Goal: Task Accomplishment & Management: Complete application form

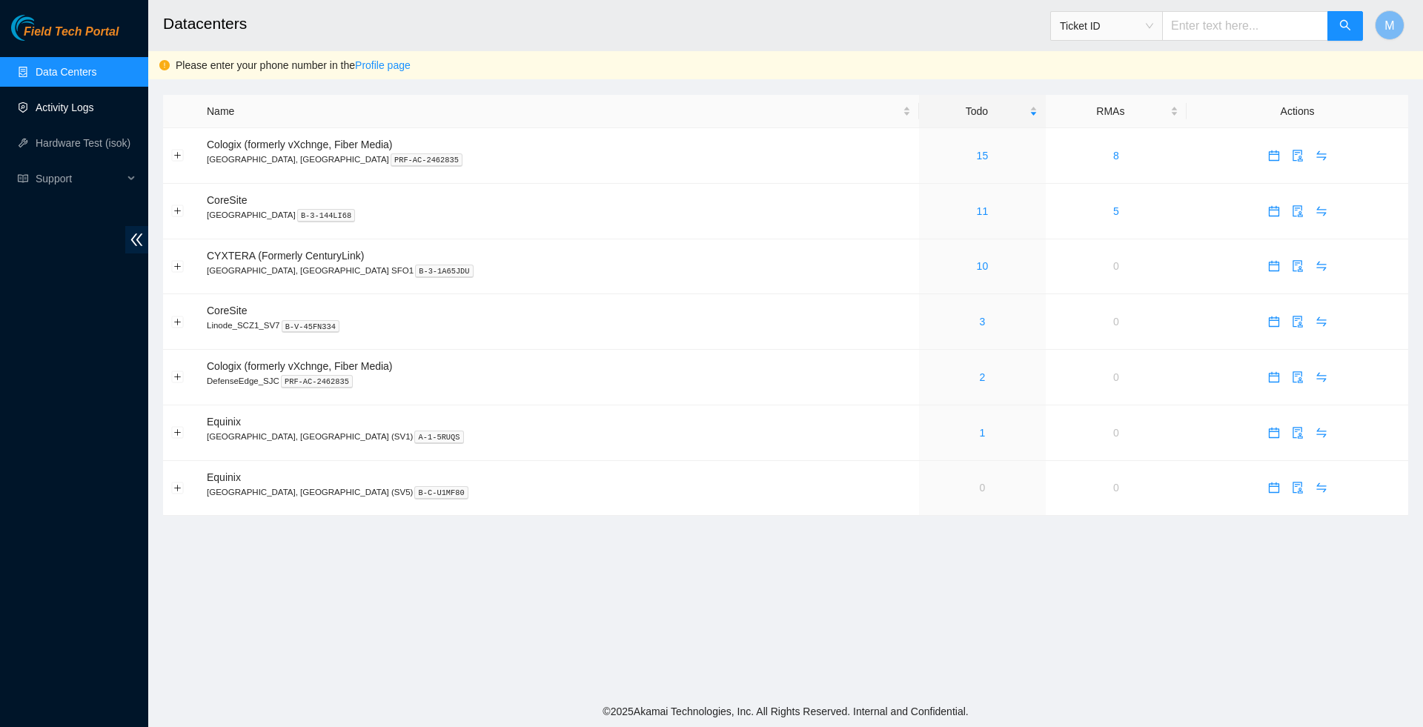
click at [64, 105] on link "Activity Logs" at bounding box center [65, 108] width 59 height 12
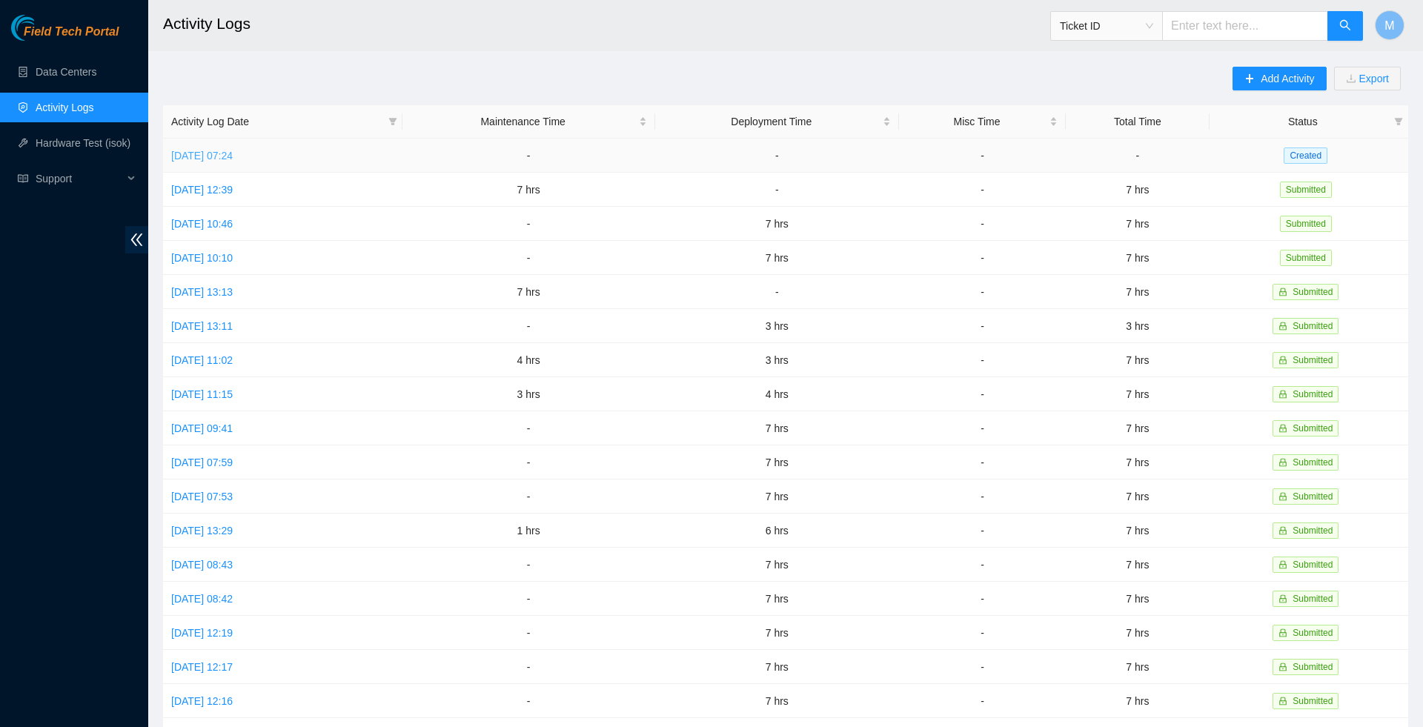
click at [233, 154] on link "Fri, 03 Oct 2025 07:24" at bounding box center [202, 156] width 62 height 12
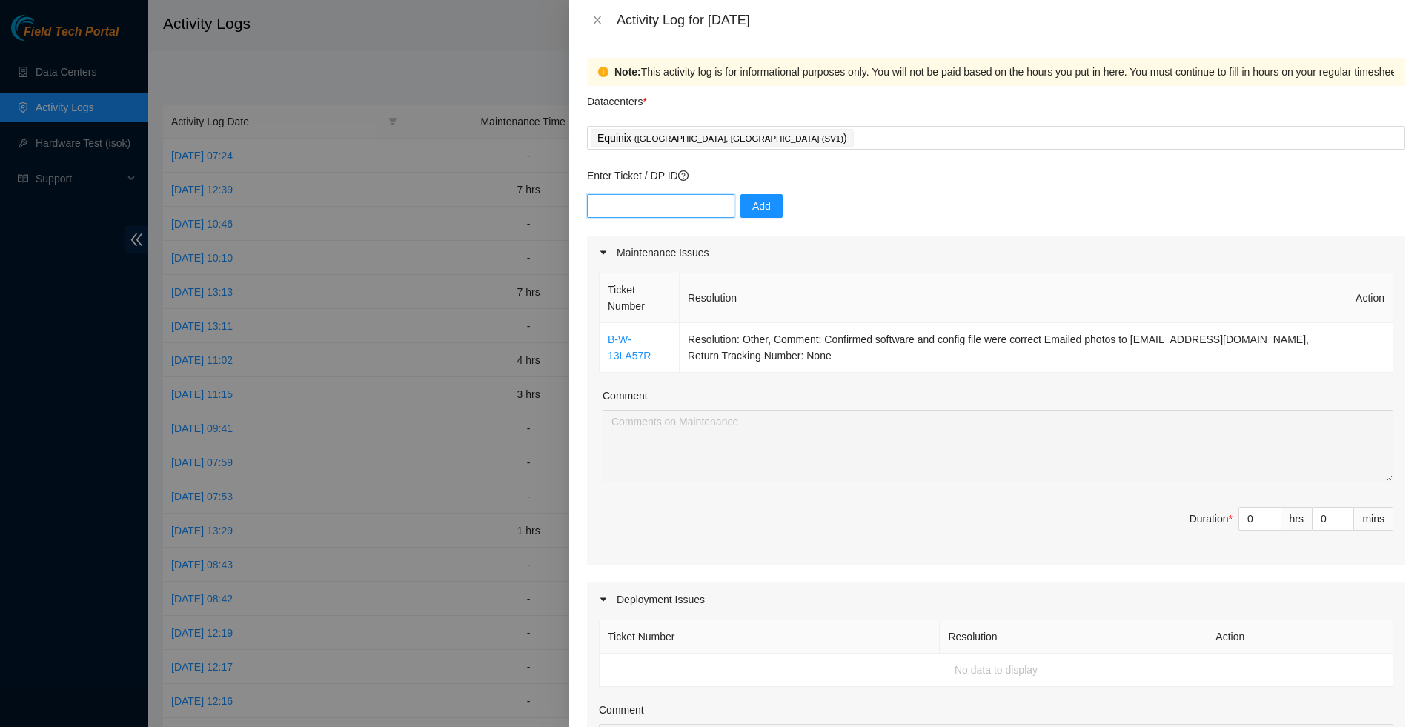
click at [683, 211] on input "text" at bounding box center [661, 206] width 148 height 24
click at [768, 138] on div "Equinix ( San Jose, CA (SV1) )" at bounding box center [996, 138] width 811 height 21
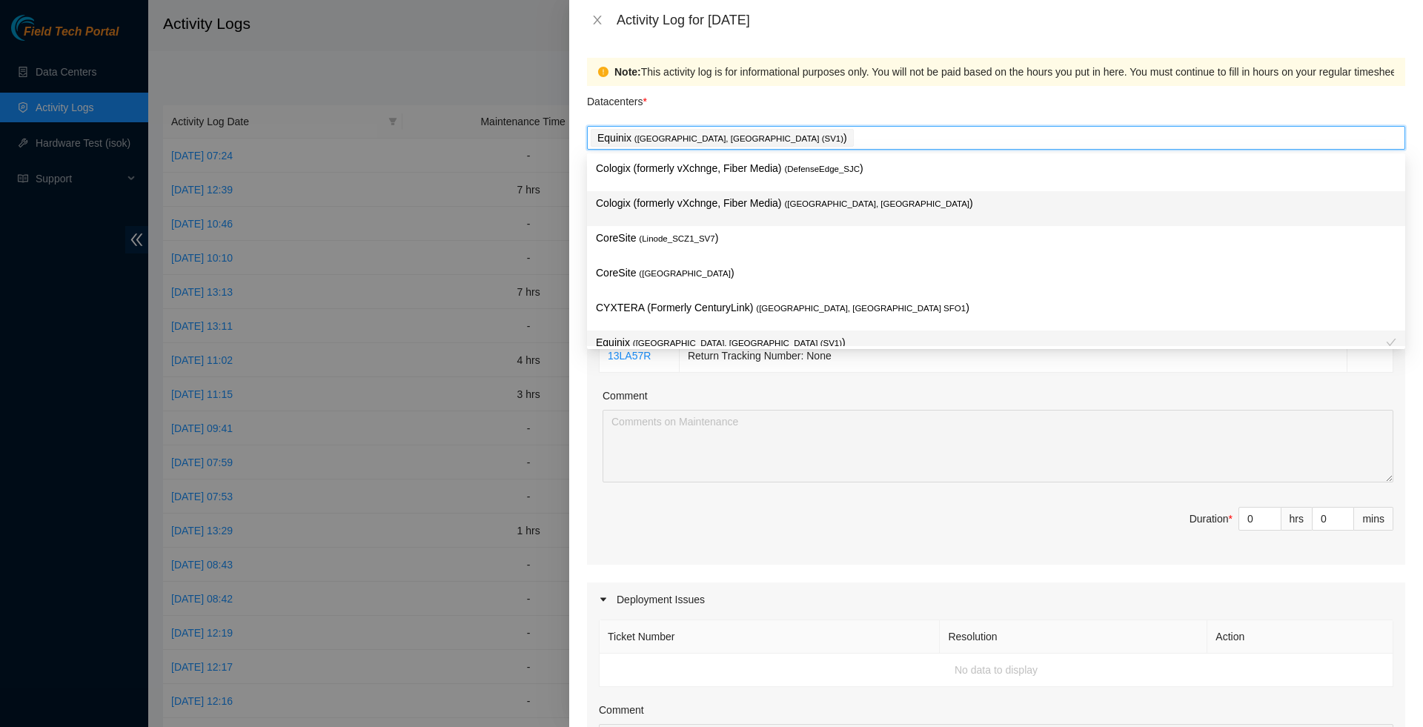
click at [710, 199] on p "Cologix (formerly vXchnge, Fiber Media) ( Santa Clara, CA )" at bounding box center [996, 203] width 801 height 17
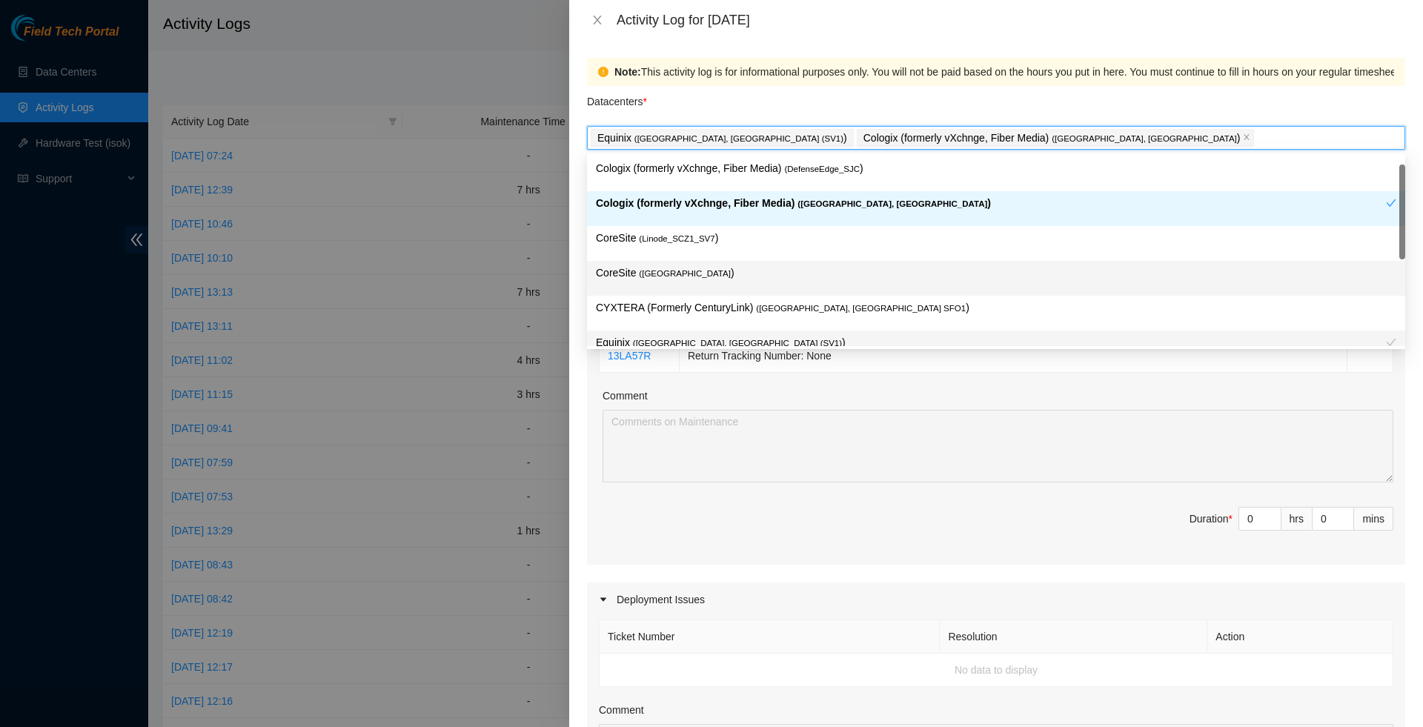
scroll to position [9, 0]
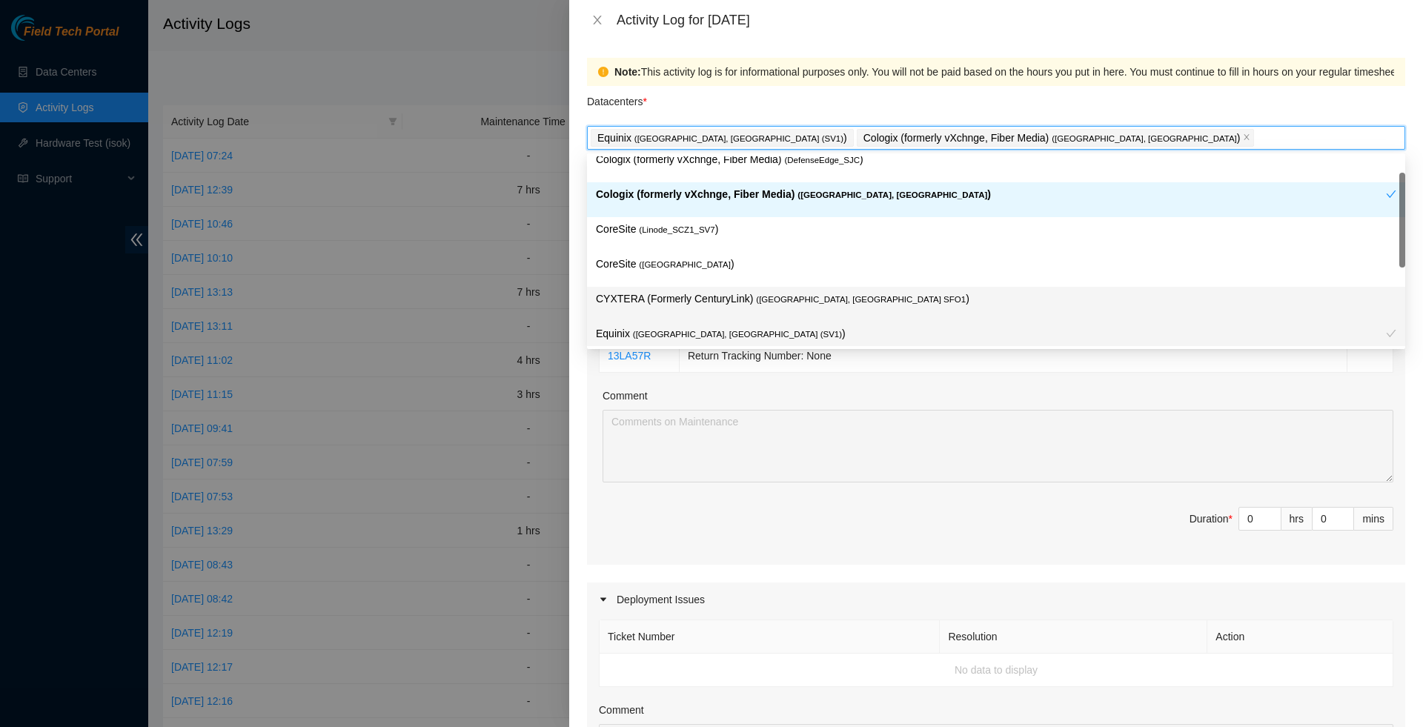
click at [732, 291] on p "CYXTERA (Formerly CenturyLink) ( Santa Clara, CA SFO1 )" at bounding box center [996, 299] width 801 height 17
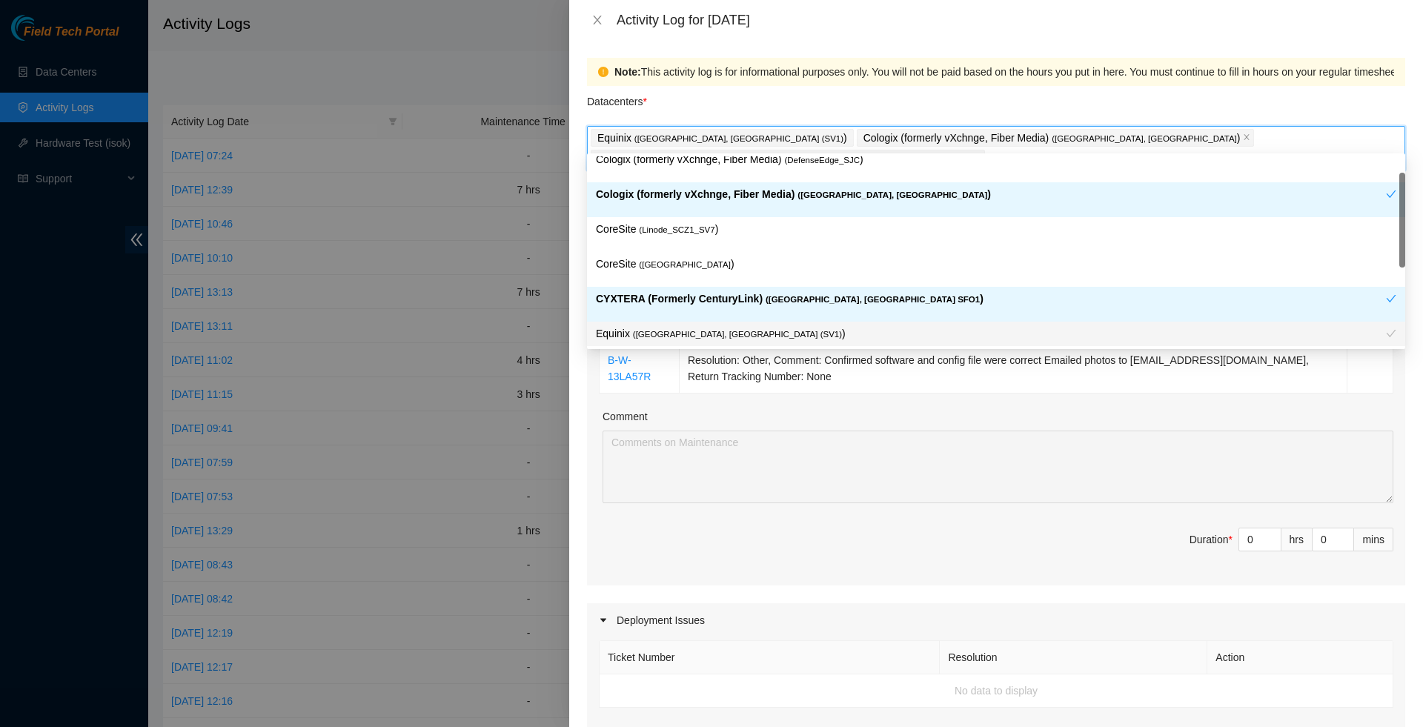
click at [760, 586] on div "Maintenance Issues Ticket Number Resolution Action B-W-13LA57R Resolution: Othe…" at bounding box center [996, 692] width 818 height 870
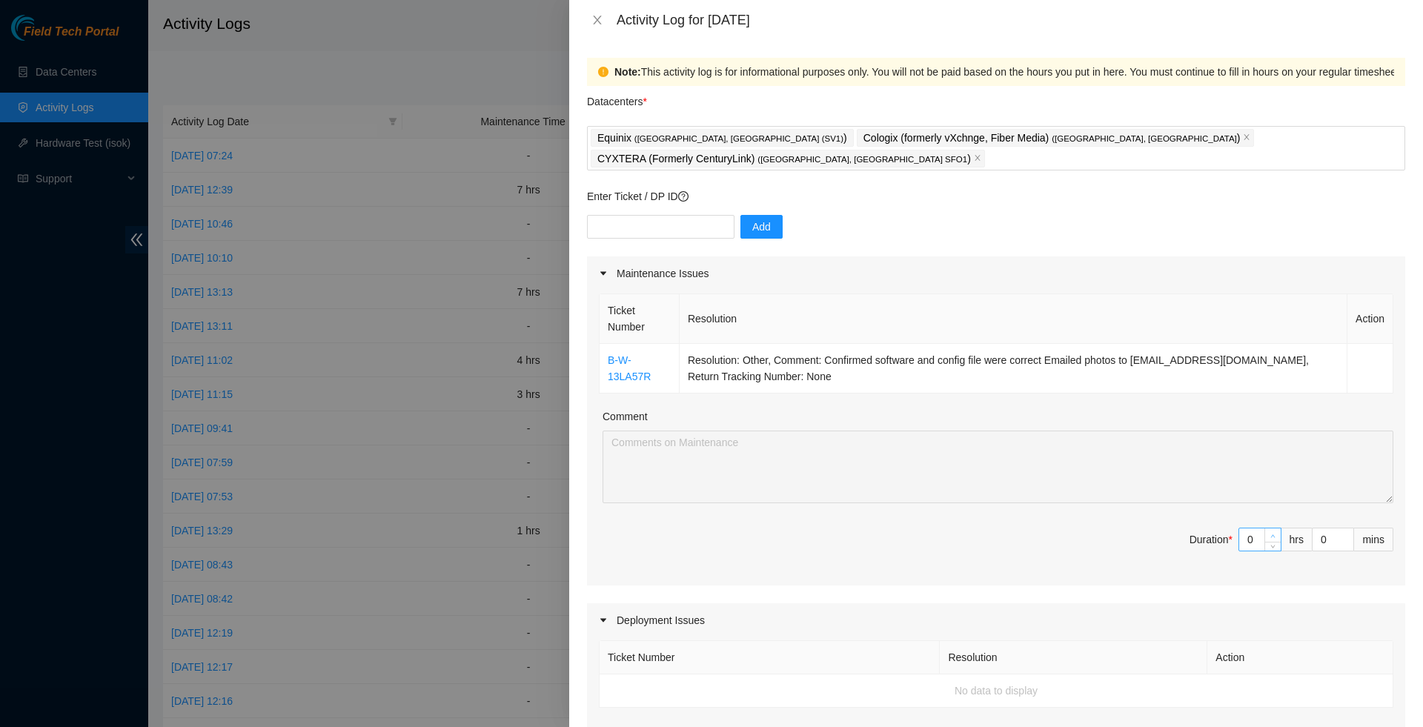
type input "1"
click at [1268, 529] on span "Increase Value" at bounding box center [1273, 535] width 16 height 13
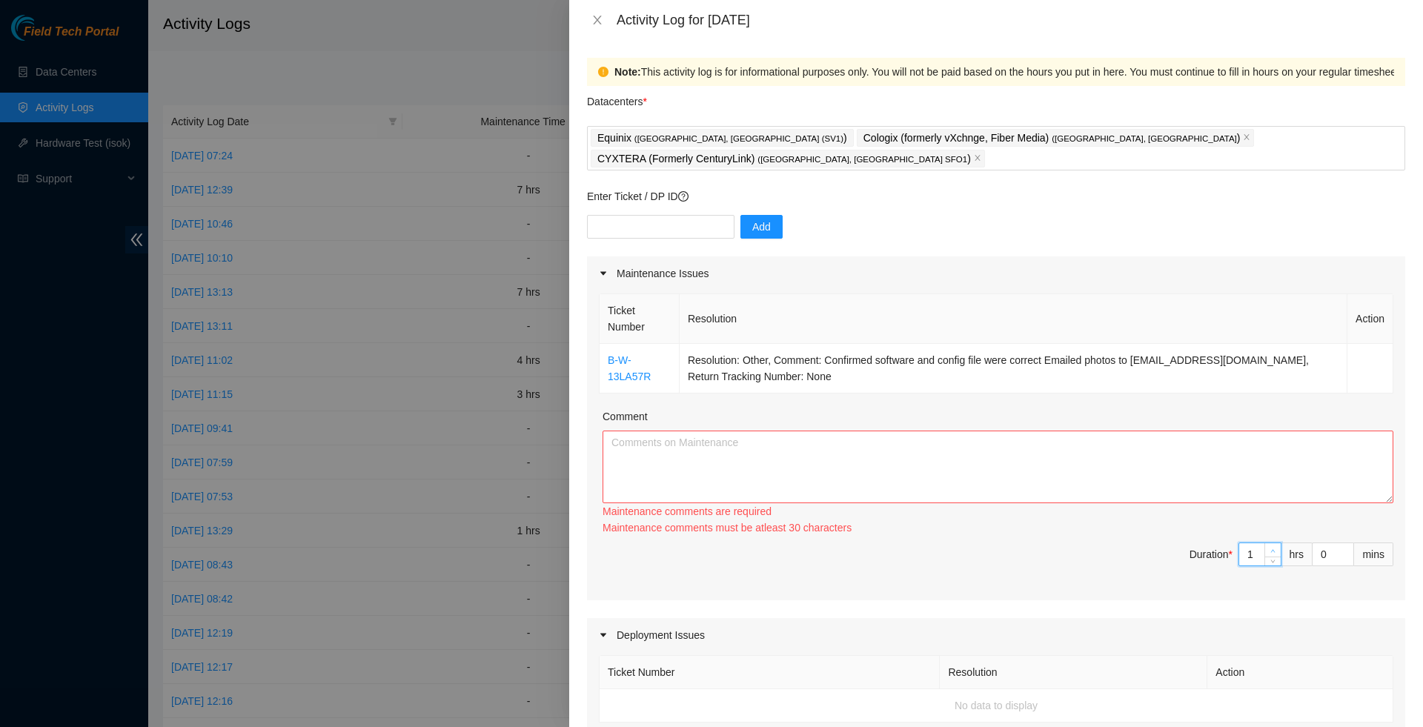
type input "2"
click at [1269, 543] on span "Increase Value" at bounding box center [1273, 549] width 16 height 13
type input "3"
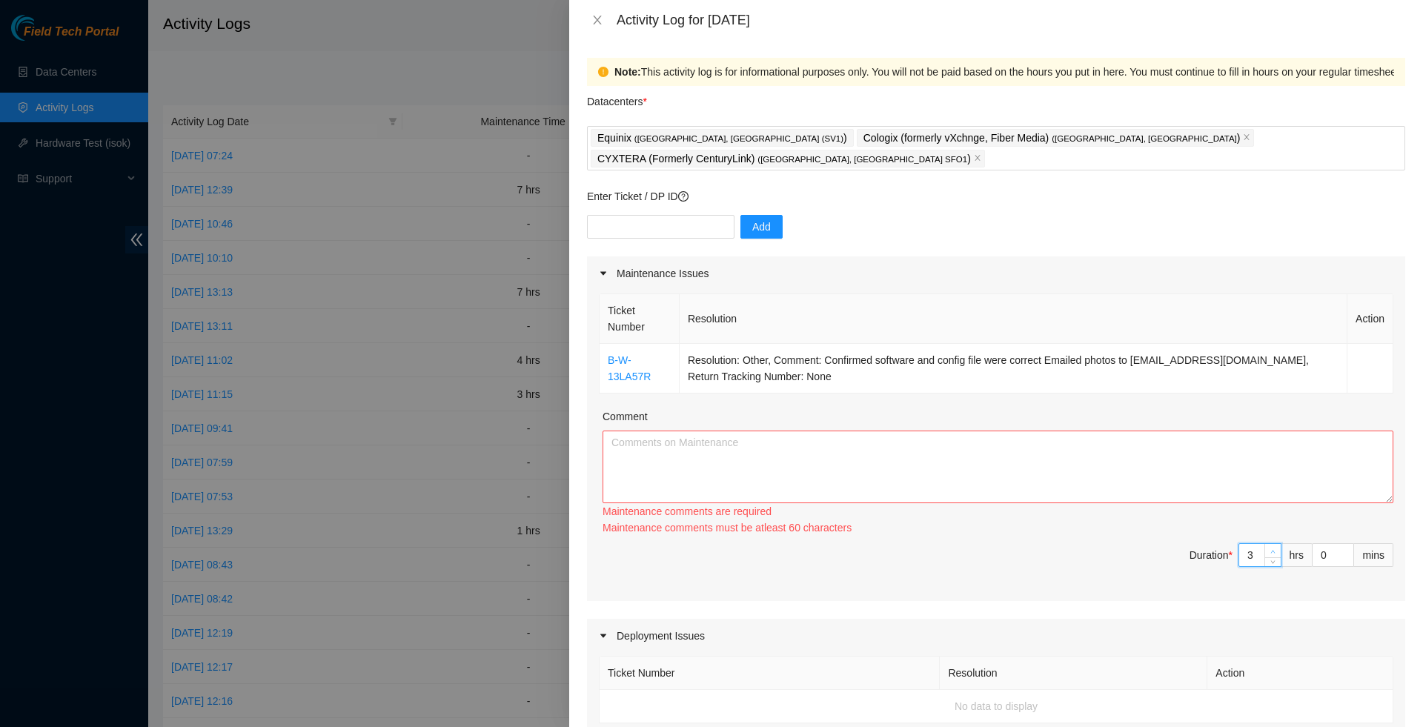
click at [1269, 544] on span "Increase Value" at bounding box center [1273, 550] width 16 height 13
click at [1062, 455] on textarea "Comment" at bounding box center [998, 467] width 791 height 73
drag, startPoint x: 1016, startPoint y: 363, endPoint x: 600, endPoint y: 350, distance: 416.1
click at [600, 350] on tr "B-W-13LA57R Resolution: Other, Comment: Confirmed software and config file were…" at bounding box center [997, 369] width 794 height 50
copy tr "B-W-13LA57R Resolution: Other, Comment: Confirmed software and config file were…"
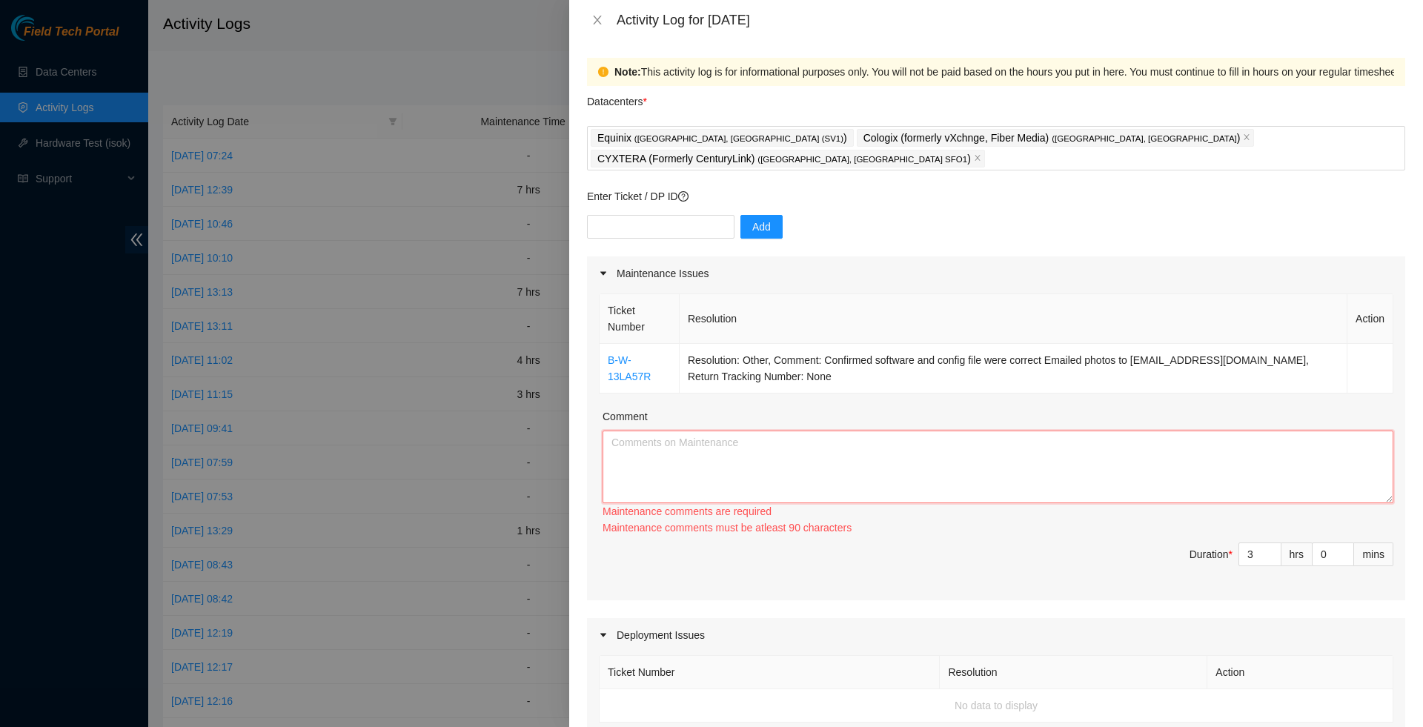
click at [635, 442] on textarea "Comment" at bounding box center [998, 467] width 791 height 73
paste textarea "B-W-13LA57R Resolution: Other, Comment: Confirmed software and config file were…"
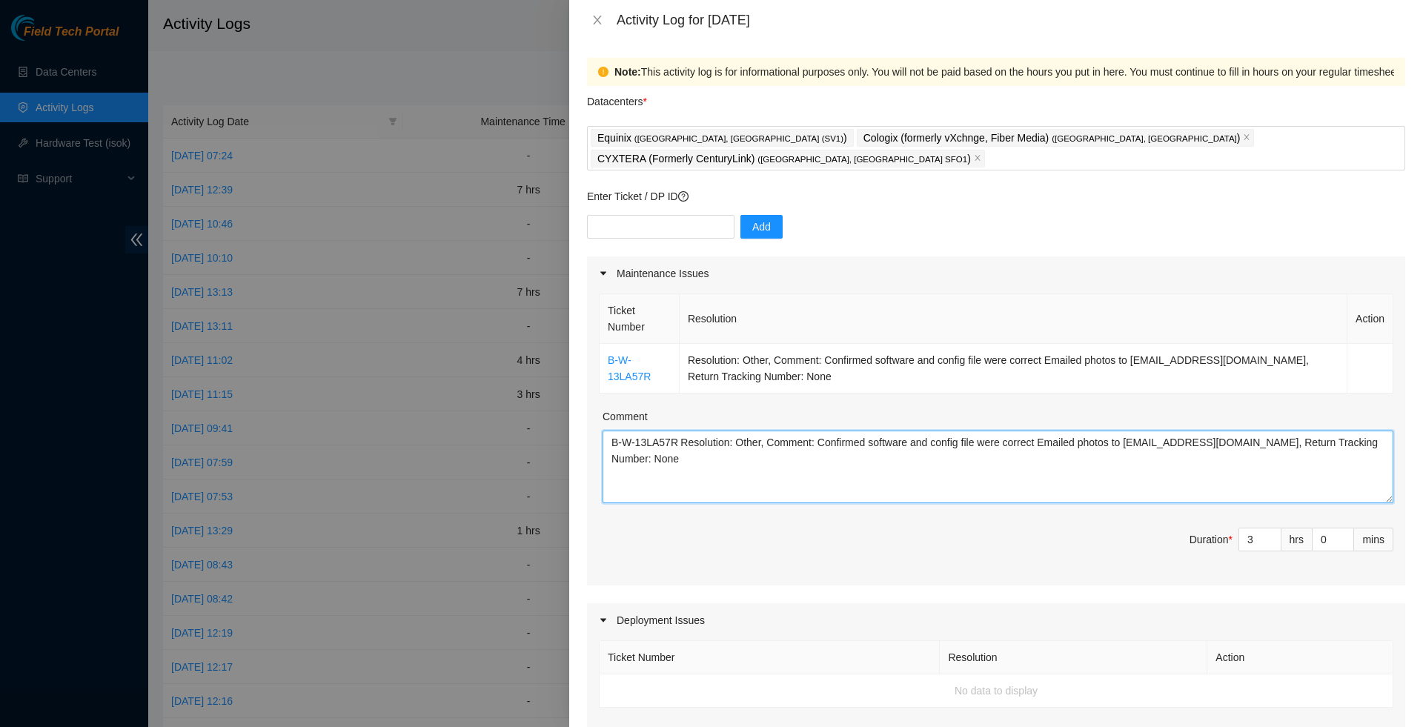
scroll to position [0, 0]
type textarea "B-W-13LA57R Resolution: Other, Comment: Confirmed software and config file were…"
click at [598, 215] on input "text" at bounding box center [661, 227] width 148 height 24
paste input "B-W-13LA58N"
type input "B-W-13LA58N"
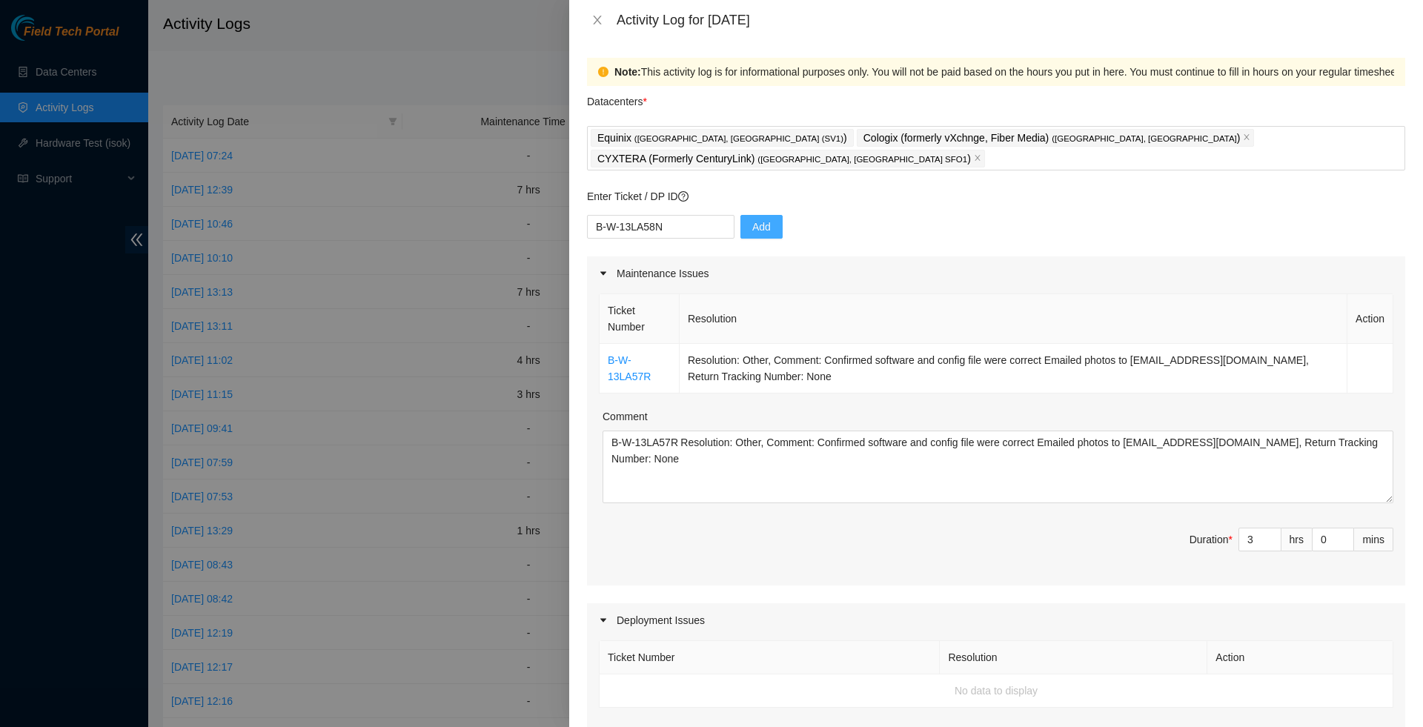
click at [755, 215] on button "Add" at bounding box center [762, 227] width 42 height 24
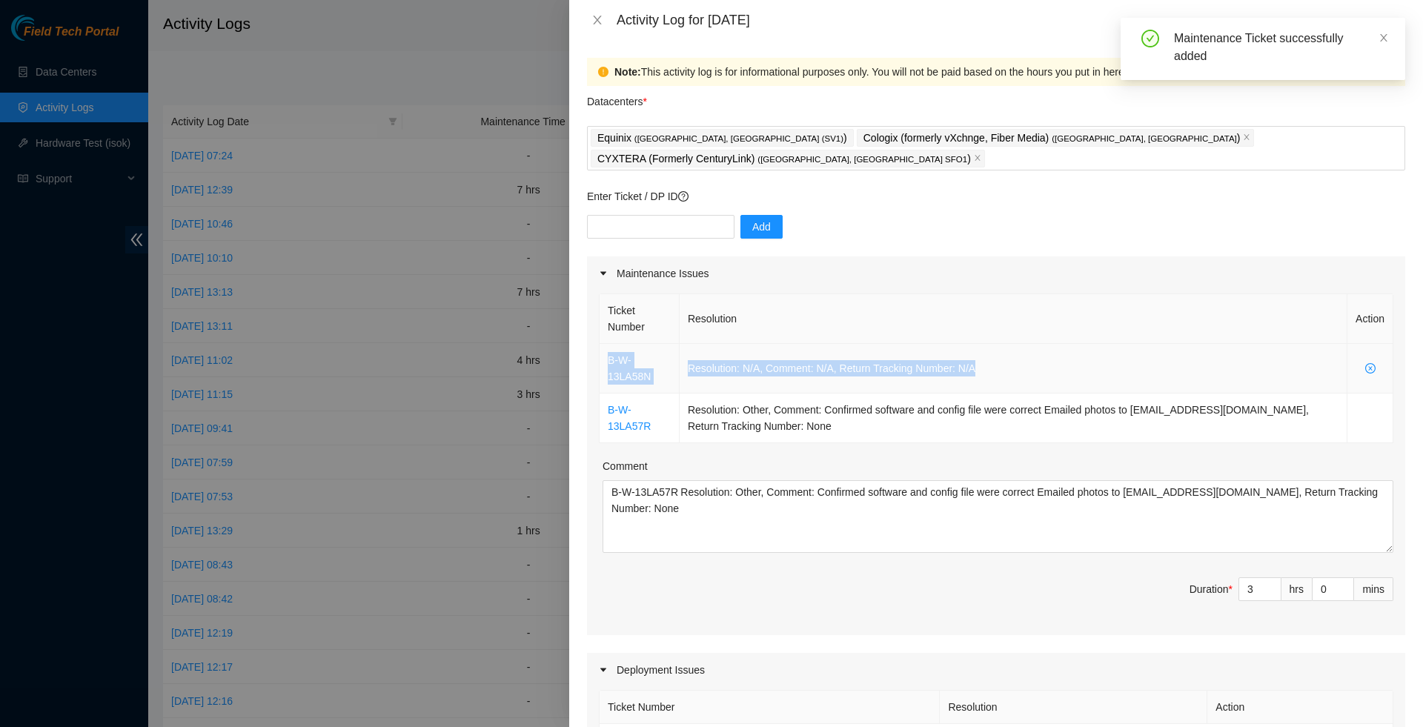
drag, startPoint x: 994, startPoint y: 354, endPoint x: 603, endPoint y: 347, distance: 390.8
click at [603, 347] on tr "B-W-13LA58N Resolution: N/A, Comment: N/A, Return Tracking Number: N/A" at bounding box center [997, 369] width 794 height 50
copy tr "B-W-13LA58N Resolution: N/A, Comment: N/A, Return Tracking Number: N/A"
type input "4"
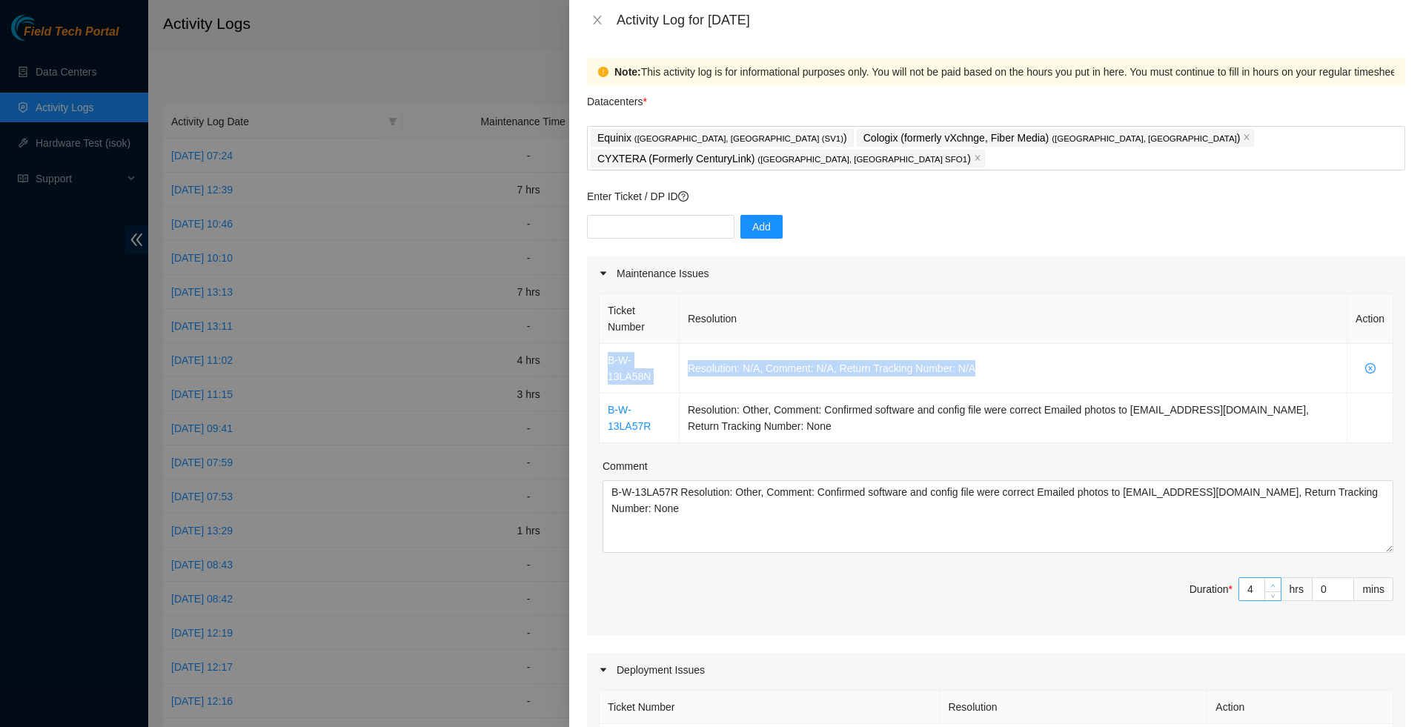
click at [1269, 581] on span "up" at bounding box center [1273, 585] width 9 height 9
type input "5"
click at [1269, 581] on span "up" at bounding box center [1273, 585] width 9 height 9
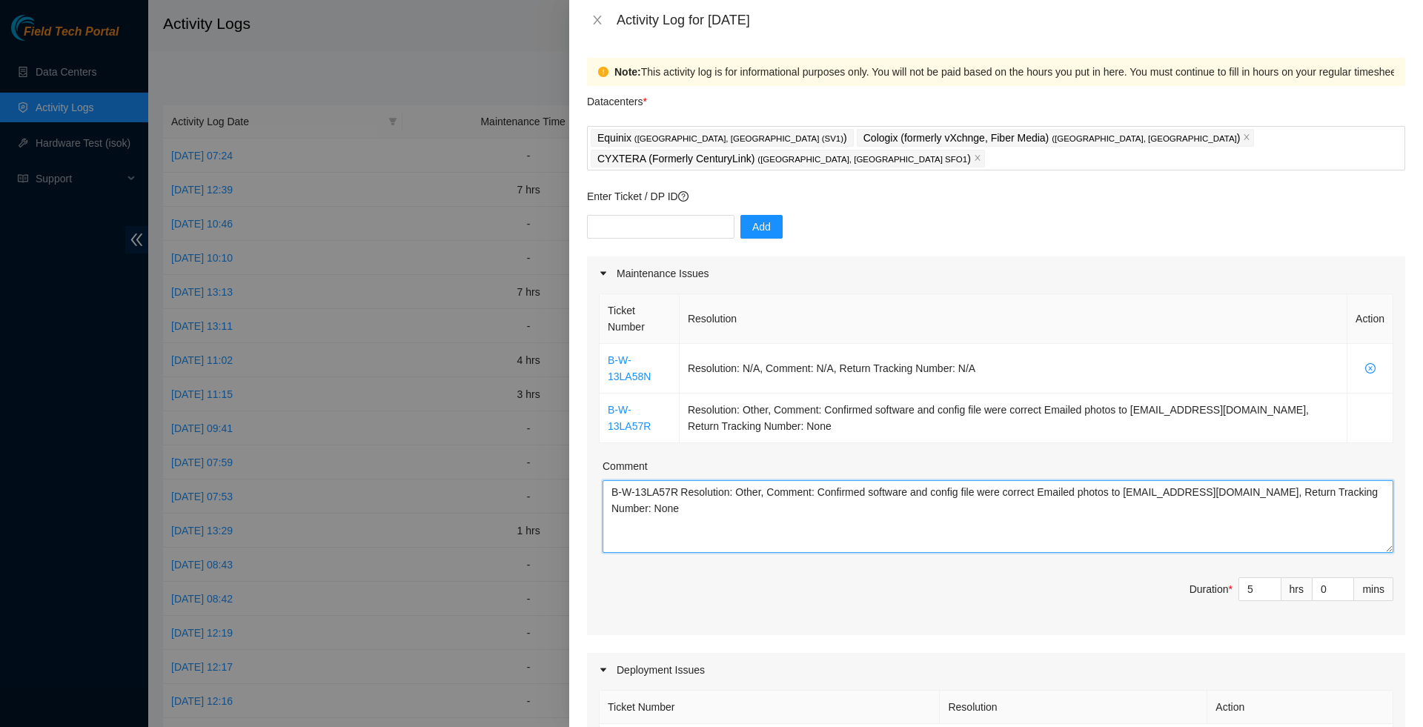
click at [1145, 522] on textarea "B-W-13LA57R Resolution: Other, Comment: Confirmed software and config file were…" at bounding box center [998, 516] width 791 height 73
paste textarea "B-W-13LA58N Resolution: N/A, Comment: N/A, Return Tracking Number: N/A"
type textarea "B-W-13LA57R Resolution: Other, Comment: Confirmed software and config file were…"
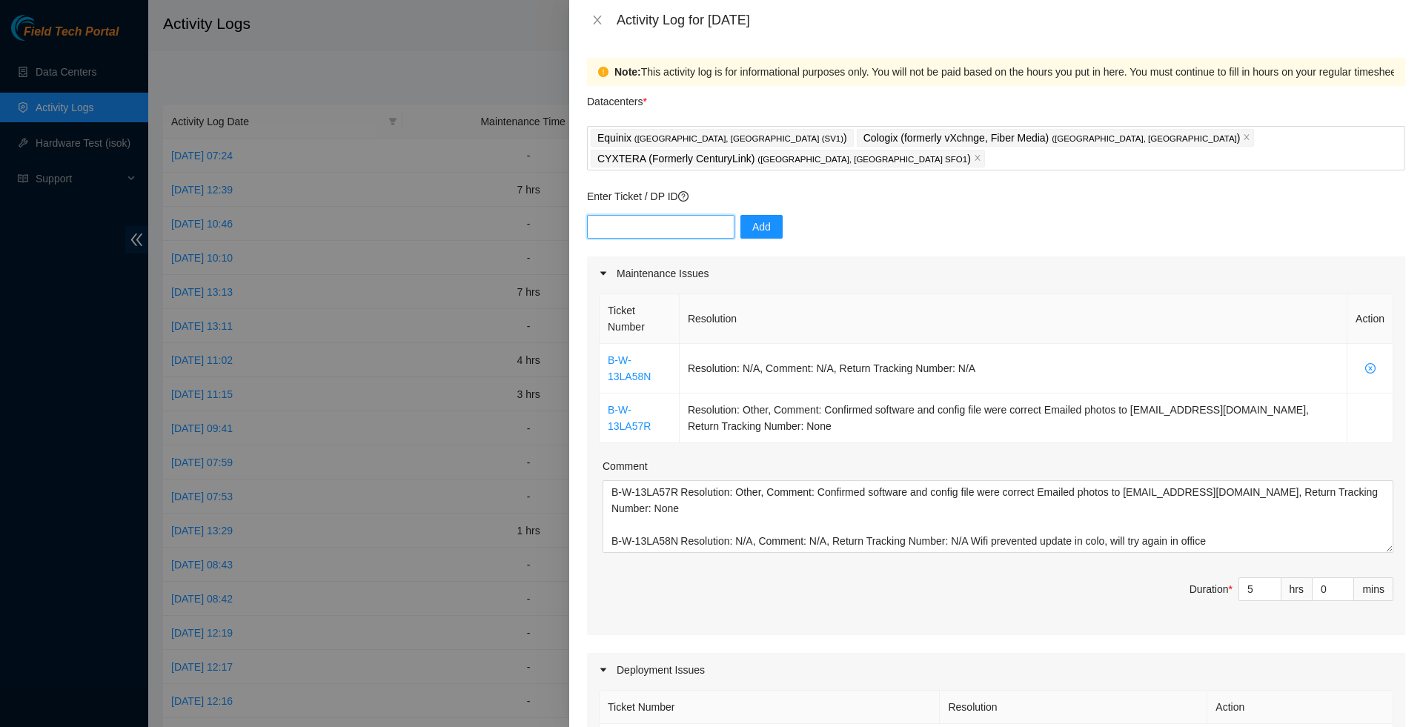
scroll to position [0, 0]
click at [715, 215] on input "text" at bounding box center [661, 227] width 148 height 24
paste input "DP80777"
type input "DP80777"
click at [763, 219] on span "Add" at bounding box center [762, 227] width 19 height 16
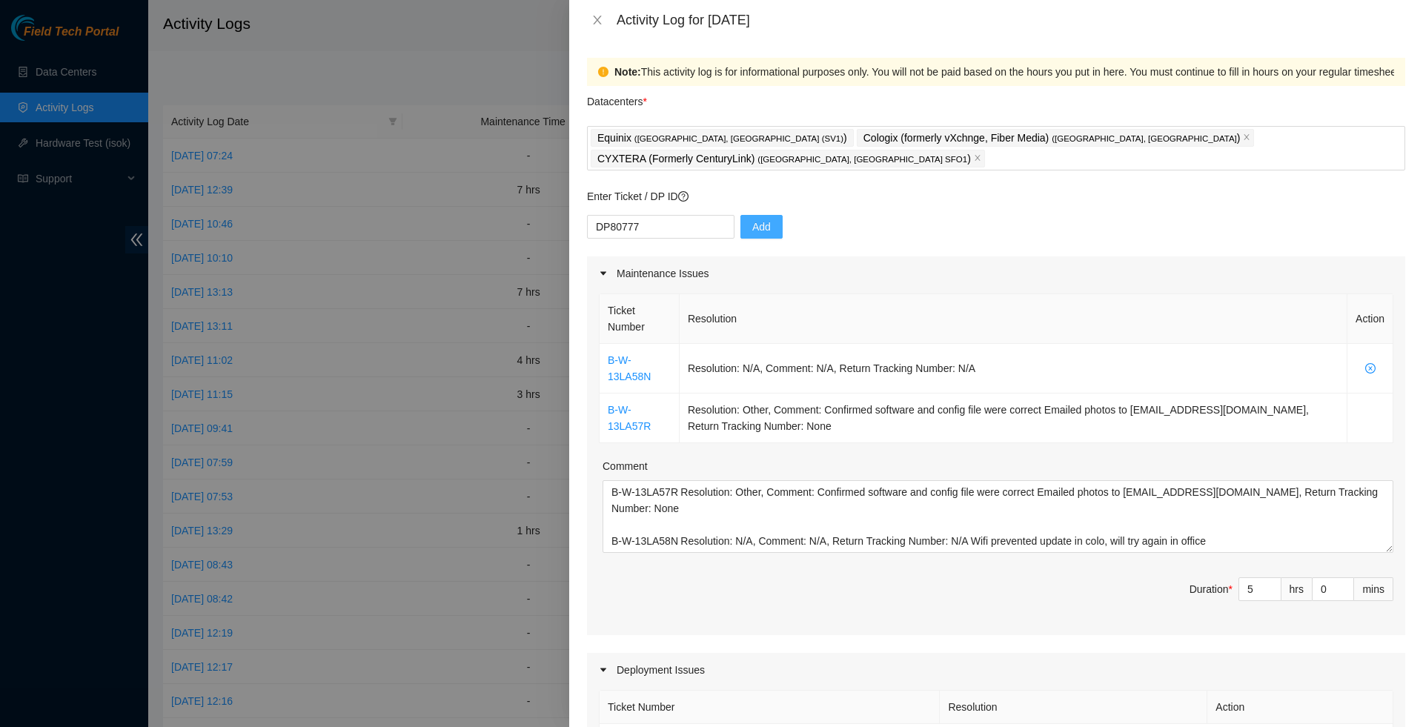
scroll to position [214, 0]
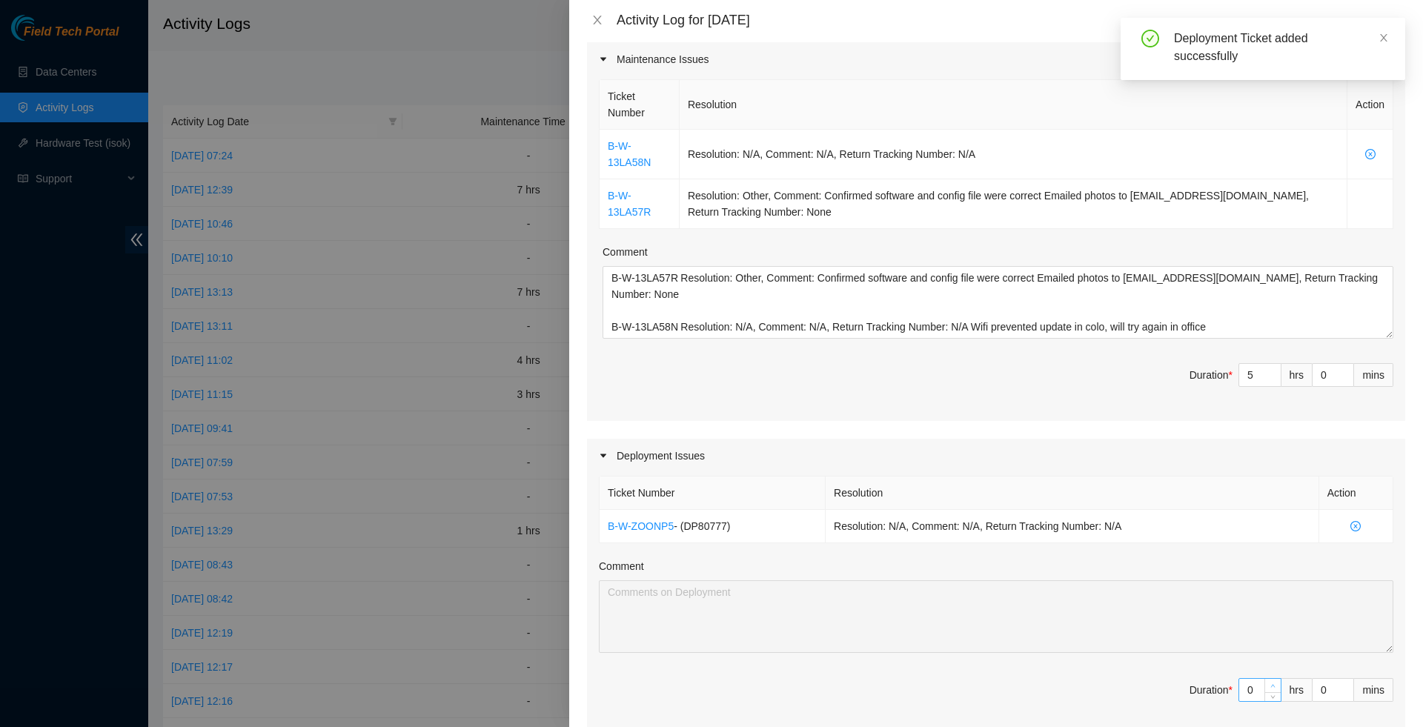
type input "1"
type input "6"
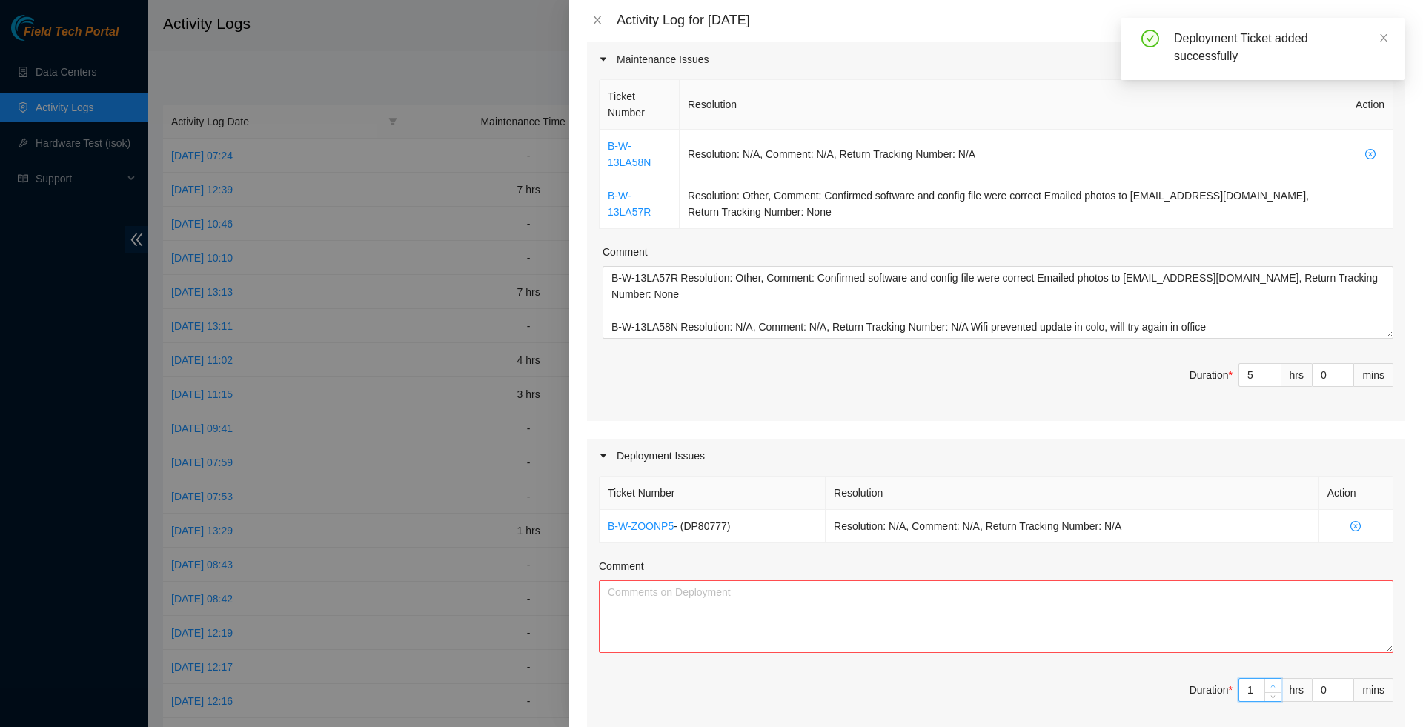
click at [1269, 679] on span "Increase Value" at bounding box center [1273, 685] width 16 height 13
type input "2"
type input "7"
click at [1268, 679] on span "Increase Value" at bounding box center [1273, 685] width 16 height 13
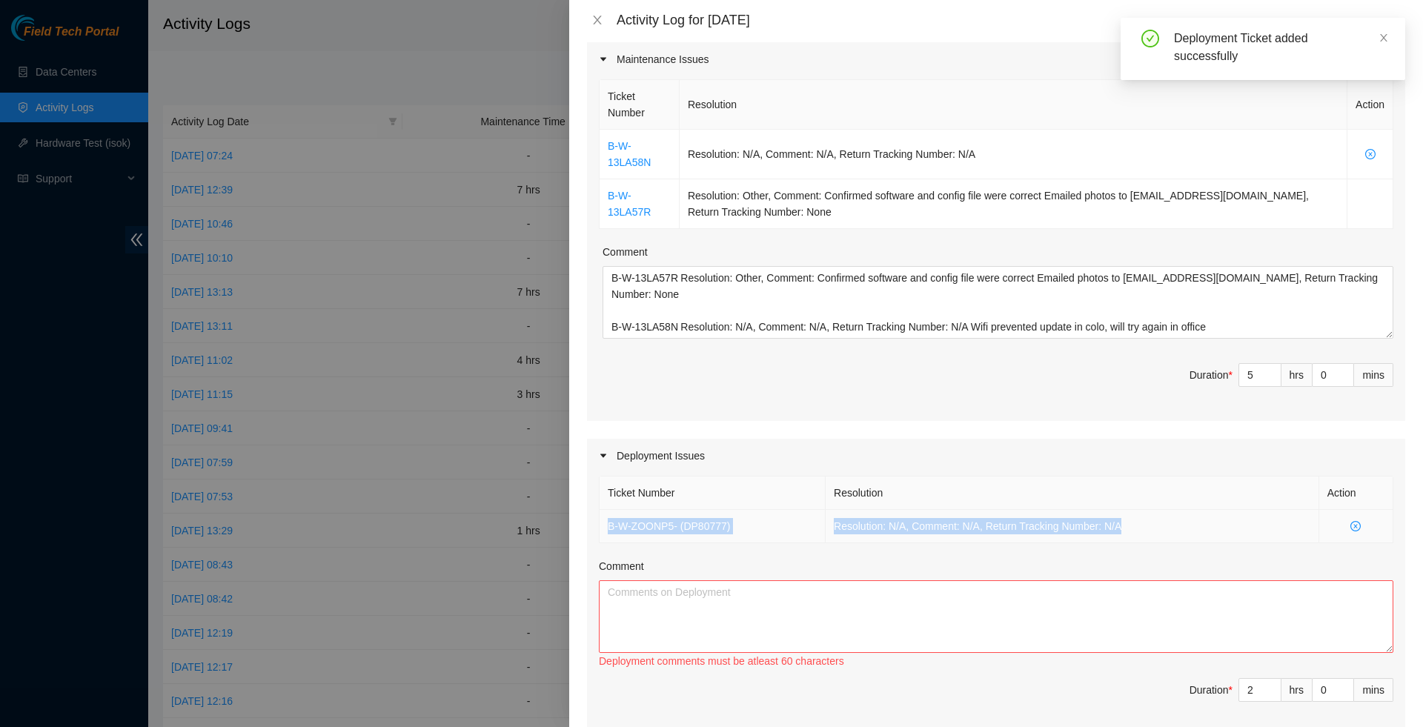
drag, startPoint x: 1145, startPoint y: 519, endPoint x: 603, endPoint y: 517, distance: 542.0
click at [603, 517] on tr "B-W-ZOONP5 - ( DP80777 ) Resolution: N/A, Comment: N/A, Return Tracking Number:…" at bounding box center [997, 526] width 794 height 33
copy tr "B-W-ZOONP5 - ( DP80777 ) Resolution: N/A, Comment: N/A, Return Tracking Number:…"
click at [665, 608] on textarea "Comment" at bounding box center [996, 617] width 795 height 73
paste textarea "B-W-ZOONP5 - (DP80777) Resolution: N/A, Comment: N/A, Return Tracking Number: N…"
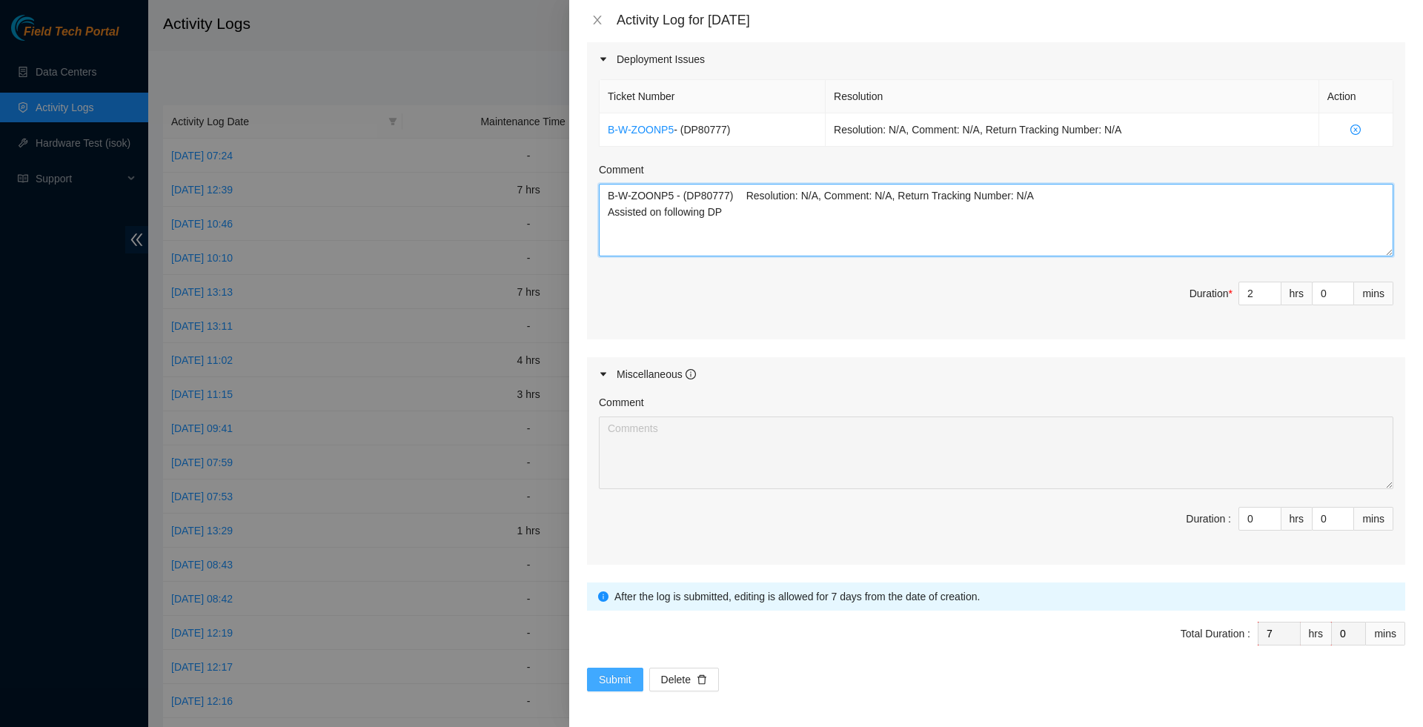
scroll to position [615, 0]
type textarea "B-W-ZOONP5 - (DP80777) Resolution: N/A, Comment: N/A, Return Tracking Number: N…"
click at [624, 676] on span "Submit" at bounding box center [615, 680] width 33 height 16
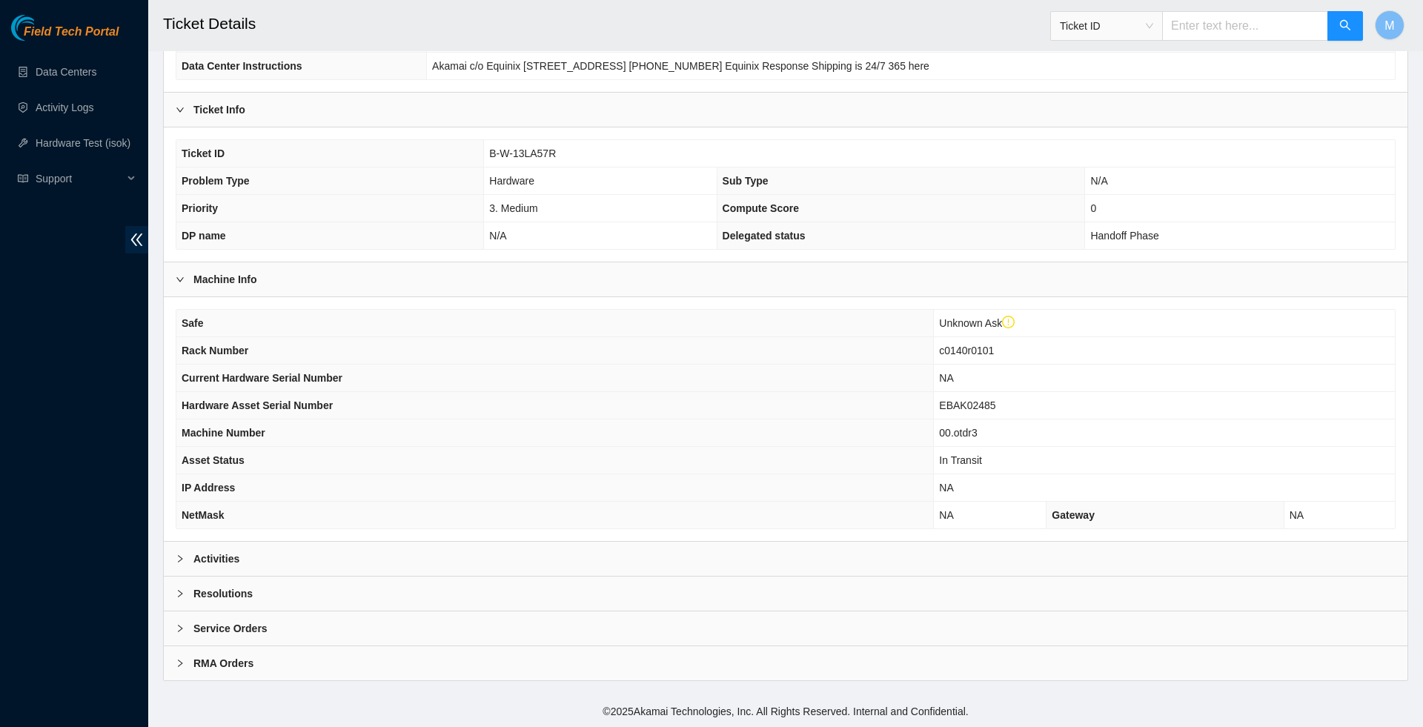
scroll to position [227, 0]
click at [176, 567] on div at bounding box center [185, 559] width 18 height 16
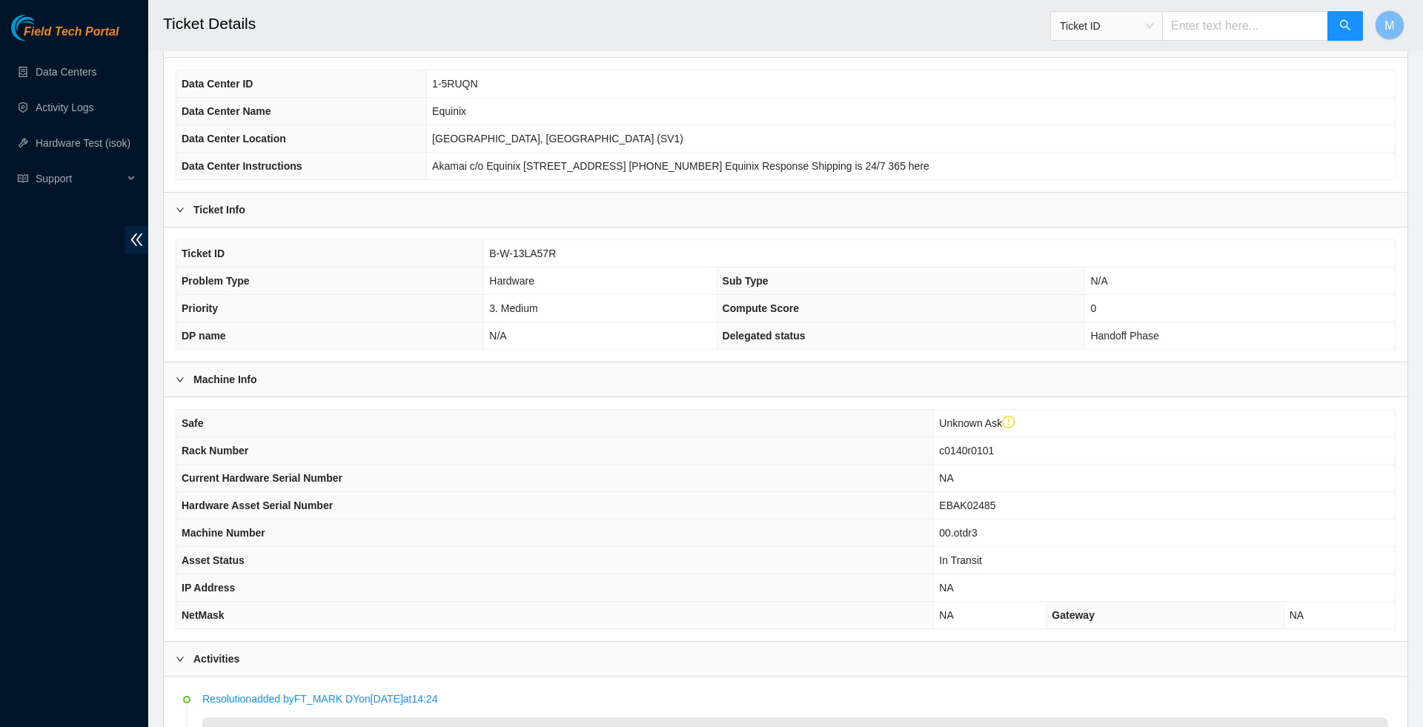
scroll to position [114, 0]
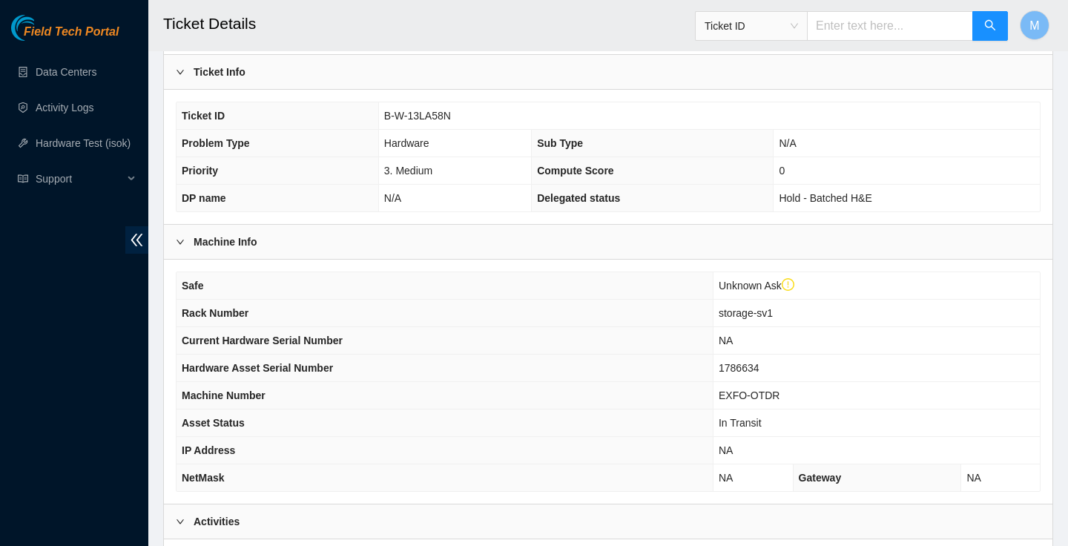
scroll to position [251, 0]
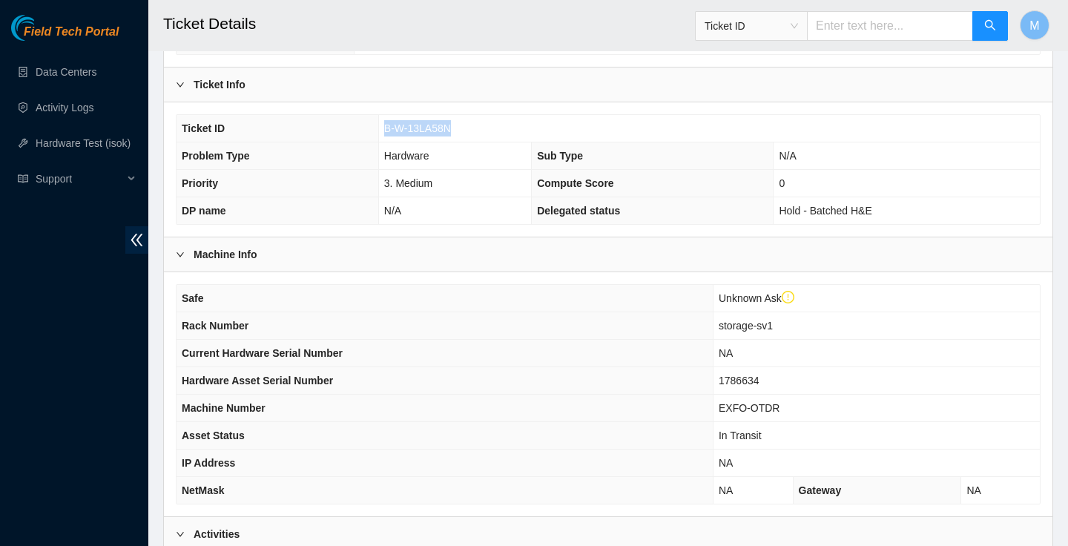
drag, startPoint x: 456, startPoint y: 125, endPoint x: 377, endPoint y: 133, distance: 78.9
click at [377, 133] on tr "Ticket ID B-W-13LA58N" at bounding box center [607, 128] width 863 height 27
click at [402, 129] on span "B-W-13LA58N" at bounding box center [417, 128] width 67 height 12
drag, startPoint x: 383, startPoint y: 130, endPoint x: 445, endPoint y: 133, distance: 61.6
click at [445, 133] on span "B-W-13LA58N" at bounding box center [417, 128] width 67 height 12
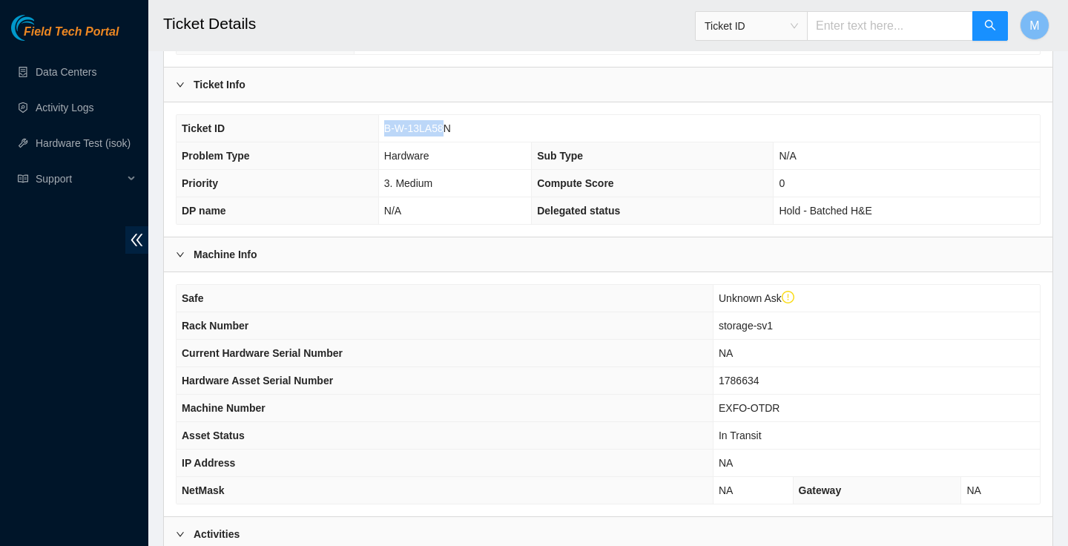
click at [445, 133] on span "B-W-13LA58N" at bounding box center [417, 128] width 67 height 12
drag, startPoint x: 458, startPoint y: 128, endPoint x: 377, endPoint y: 129, distance: 80.8
click at [377, 129] on tr "Ticket ID B-W-13LA58N" at bounding box center [607, 128] width 863 height 27
click at [379, 129] on td "B-W-13LA58N" at bounding box center [708, 128] width 661 height 27
drag, startPoint x: 380, startPoint y: 128, endPoint x: 462, endPoint y: 127, distance: 81.6
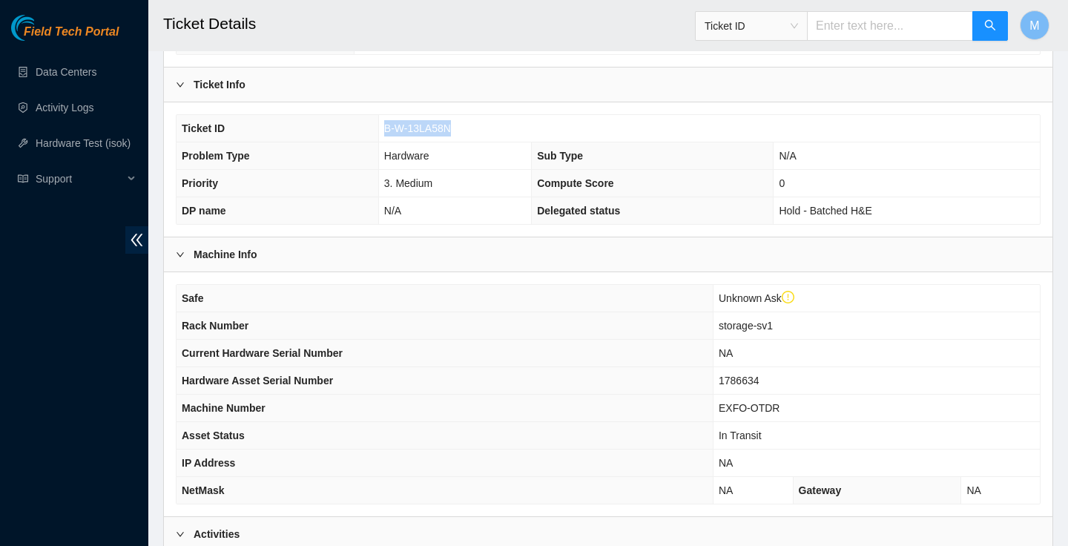
click at [462, 127] on td "B-W-13LA58N" at bounding box center [708, 128] width 661 height 27
copy span "B-W-13LA58N"
